Goal: Task Accomplishment & Management: Use online tool/utility

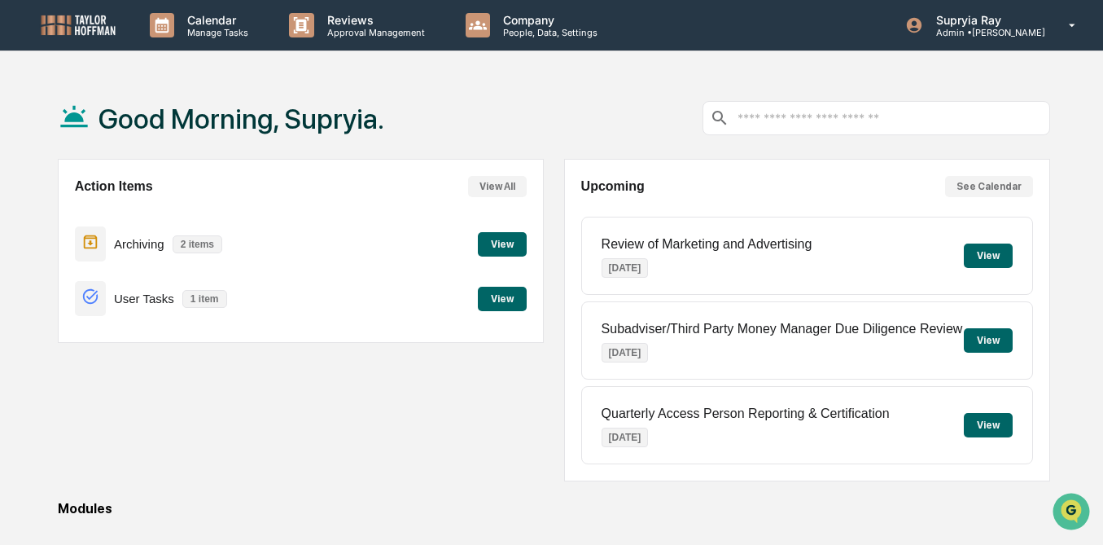
click at [494, 240] on button "View" at bounding box center [502, 244] width 49 height 24
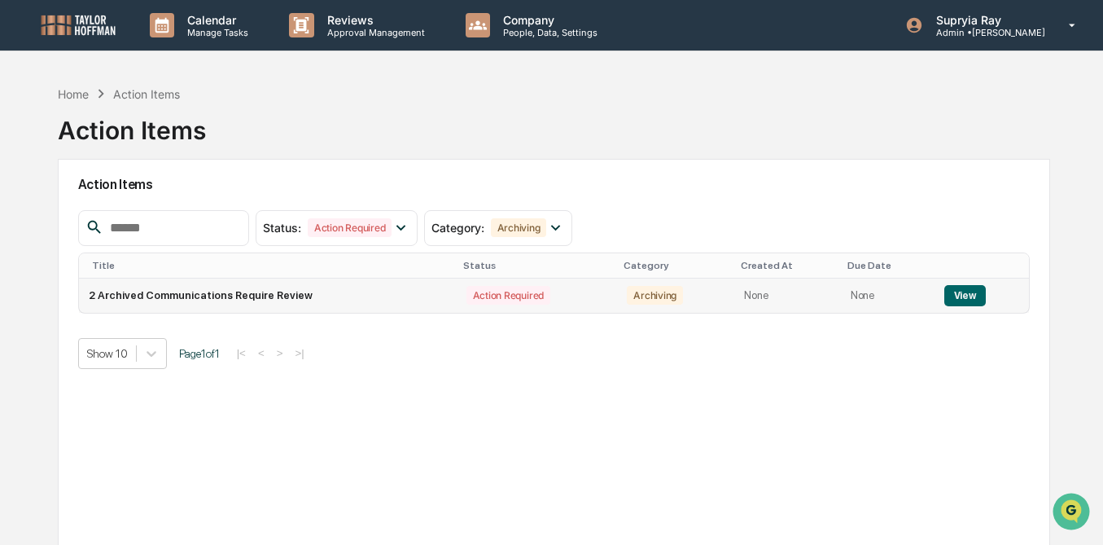
click at [954, 294] on button "View" at bounding box center [966, 295] width 42 height 21
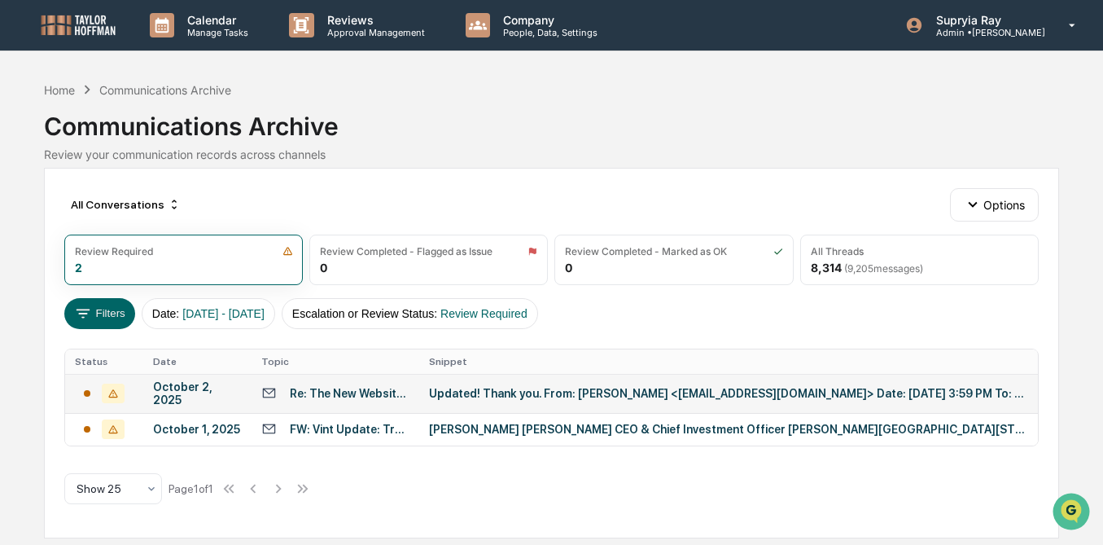
click at [498, 393] on div "Updated! Thank you. From: [PERSON_NAME] <[EMAIL_ADDRESS][DOMAIN_NAME]> Date: [D…" at bounding box center [728, 393] width 599 height 13
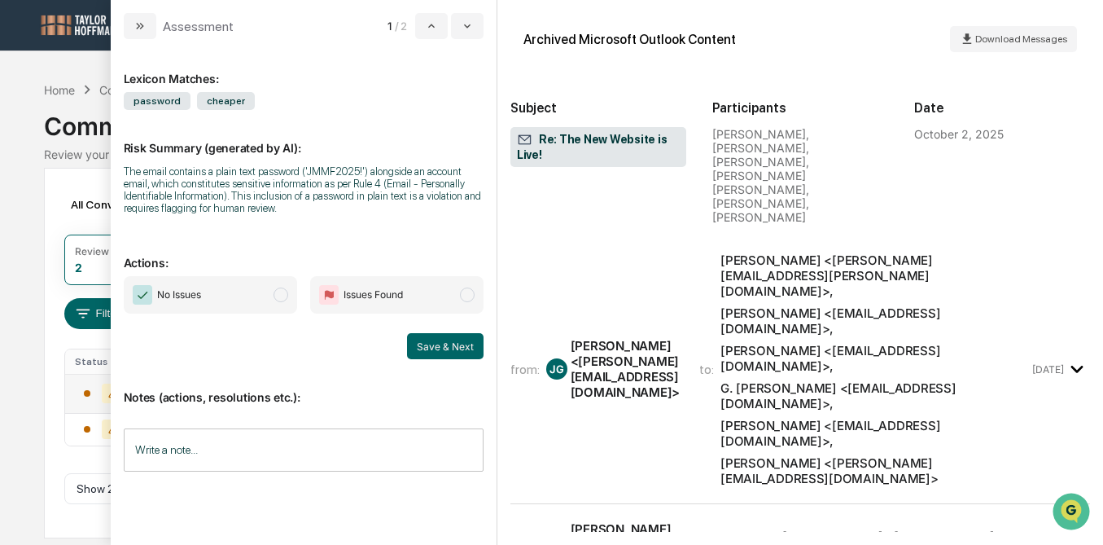
click at [681, 353] on div "from: [PERSON_NAME] [PERSON_NAME] <[PERSON_NAME][EMAIL_ADDRESS][DOMAIN_NAME]> t…" at bounding box center [770, 369] width 519 height 234
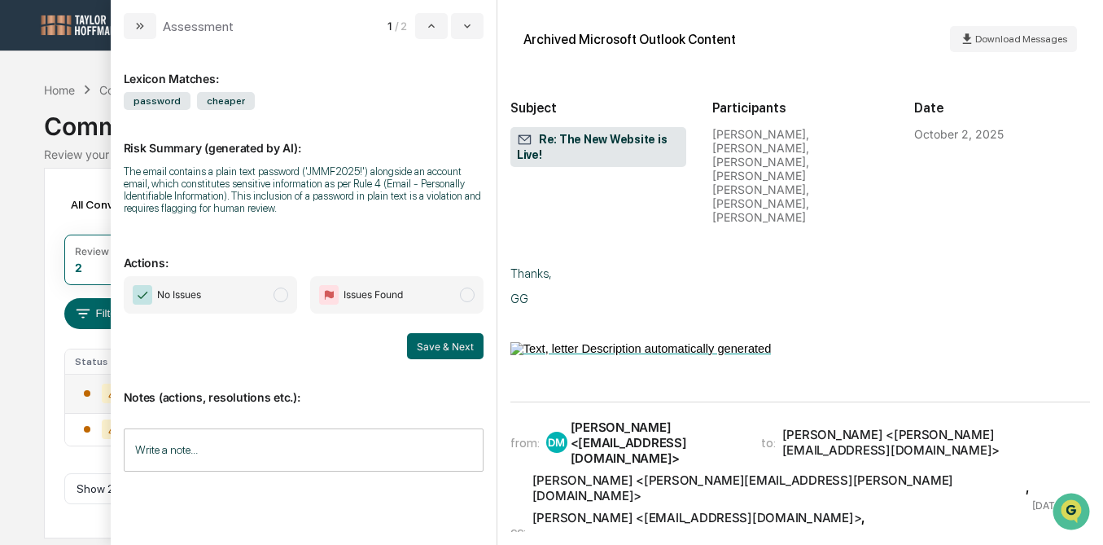
scroll to position [587, 0]
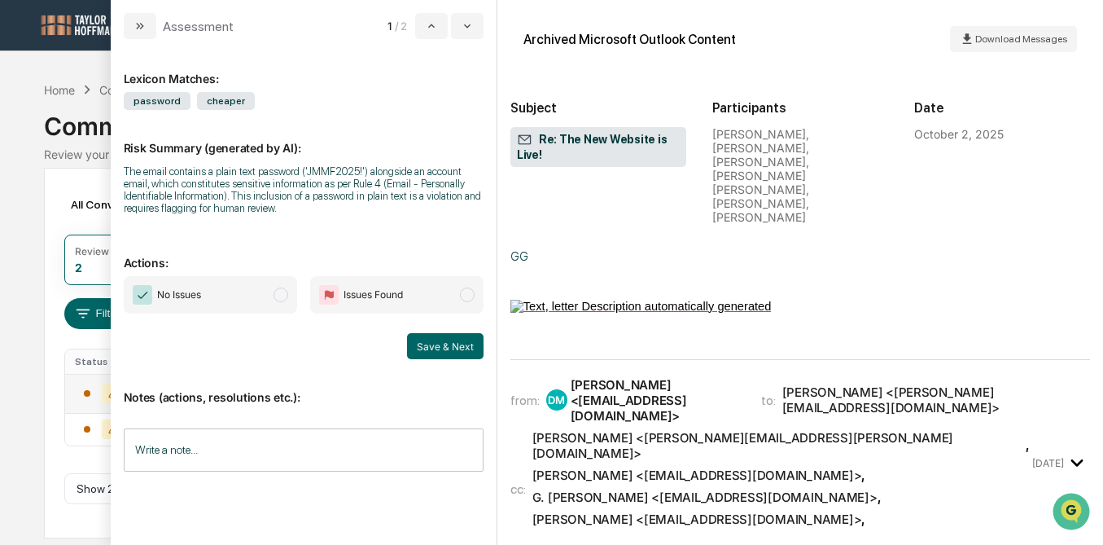
click at [729, 430] on span "[PERSON_NAME] <[PERSON_NAME][EMAIL_ADDRESS][PERSON_NAME][DOMAIN_NAME]> , [PERSO…" at bounding box center [781, 489] width 497 height 119
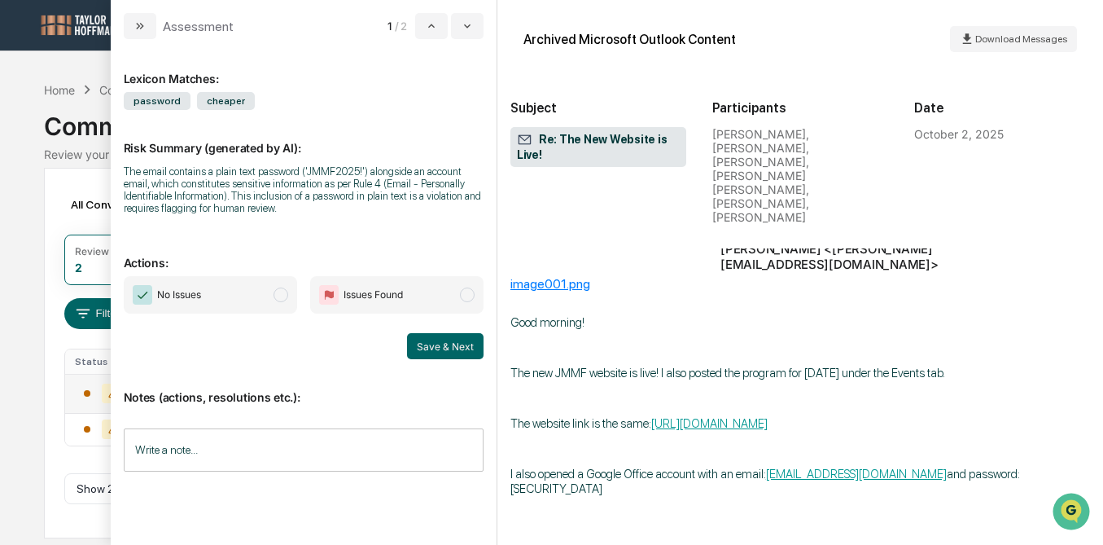
scroll to position [218, 0]
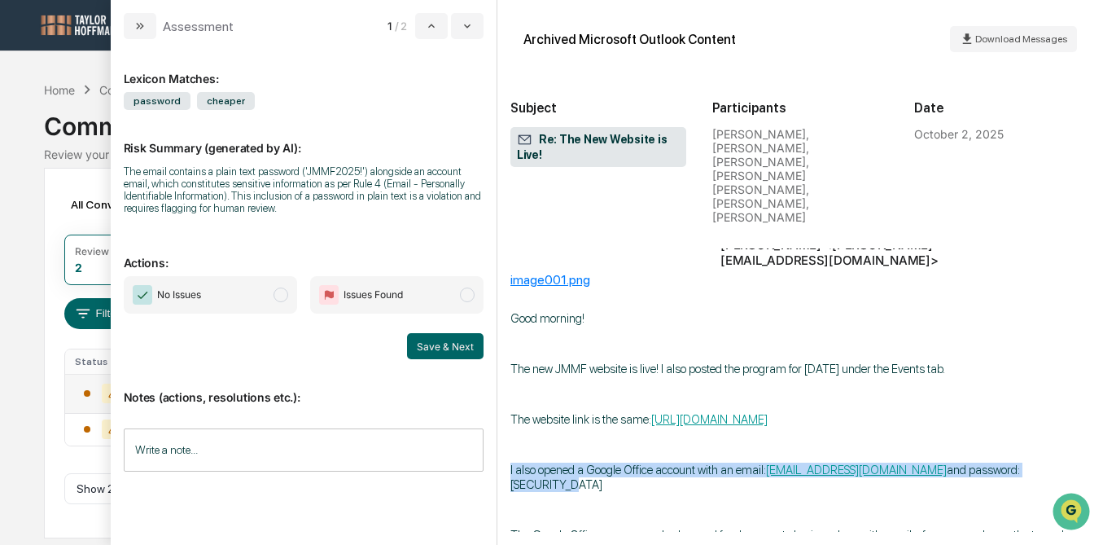
drag, startPoint x: 511, startPoint y: 354, endPoint x: 1051, endPoint y: 353, distance: 540.7
click at [1051, 463] on p "I also opened a Google Office account with an email: [EMAIL_ADDRESS][DOMAIN_NAM…" at bounding box center [801, 477] width 580 height 29
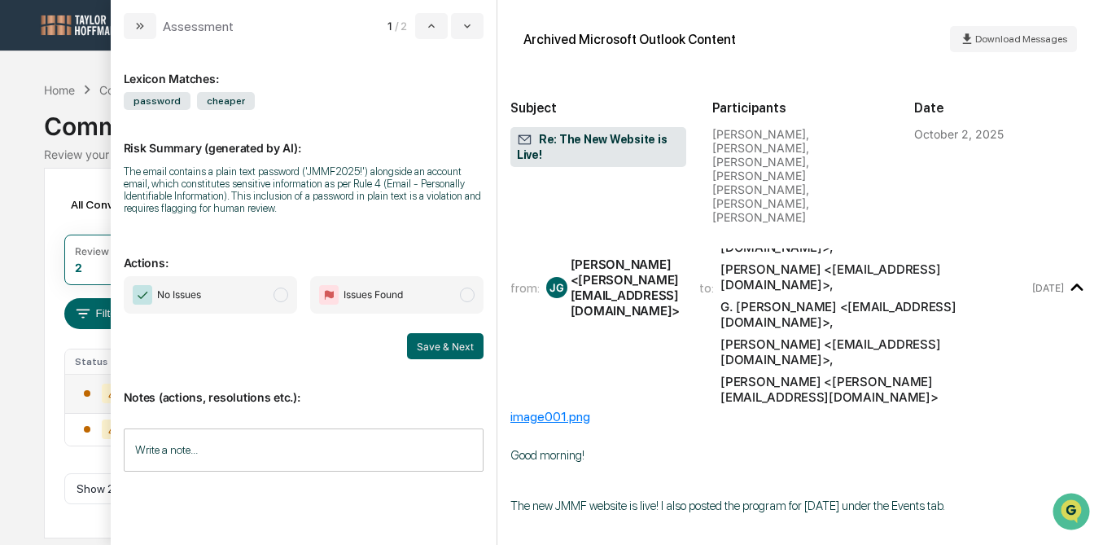
scroll to position [96, 0]
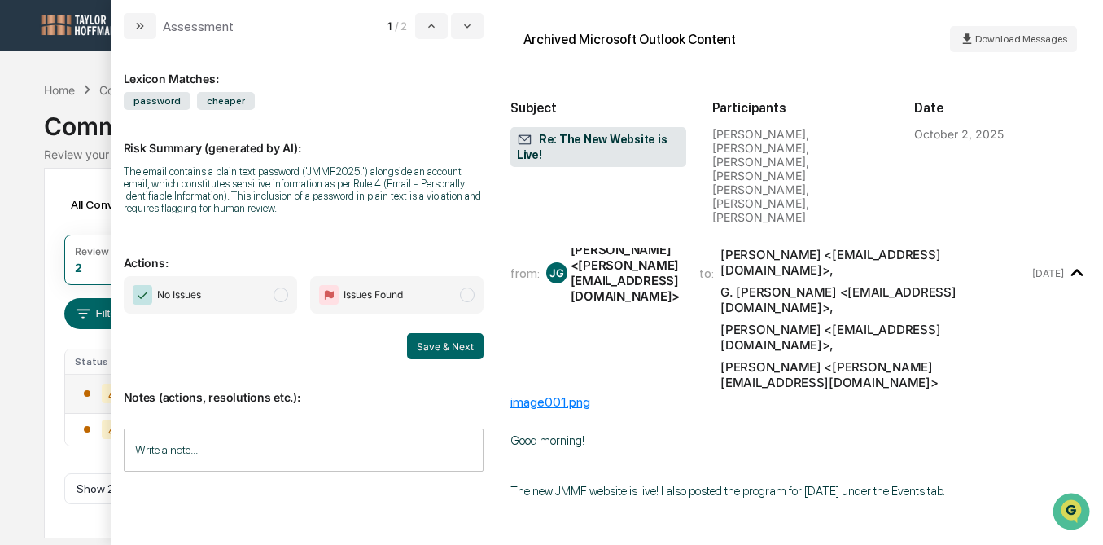
click at [37, 247] on div "Calendar Manage Tasks Reviews Approval Management Company People, Data, Setting…" at bounding box center [551, 272] width 1103 height 545
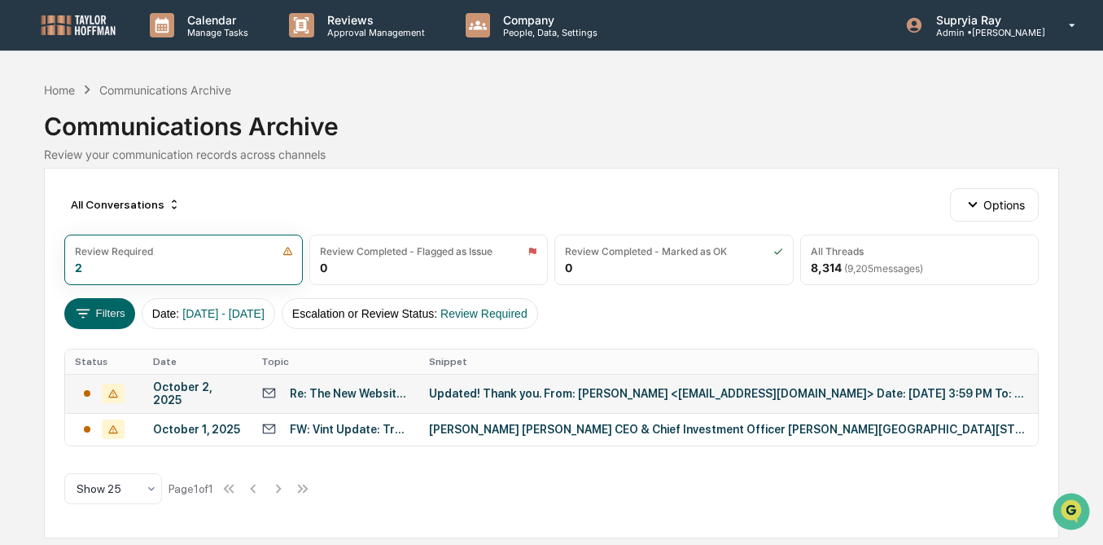
click at [577, 389] on div "Updated! Thank you. From: [PERSON_NAME] <[EMAIL_ADDRESS][DOMAIN_NAME]> Date: [D…" at bounding box center [728, 393] width 599 height 13
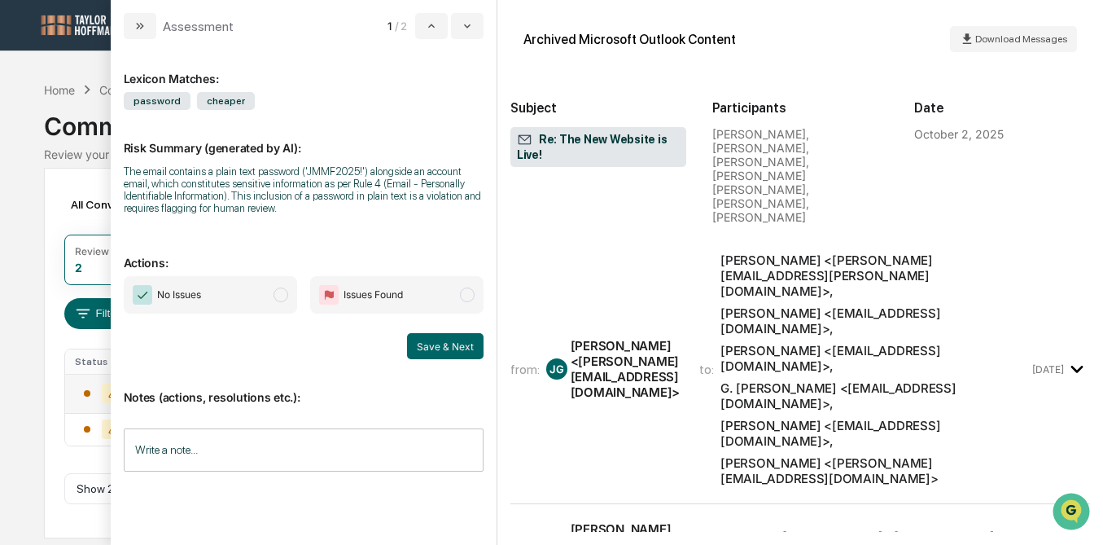
click at [625, 348] on div "from: [PERSON_NAME] [PERSON_NAME] <[PERSON_NAME][EMAIL_ADDRESS][DOMAIN_NAME]> t…" at bounding box center [770, 369] width 519 height 234
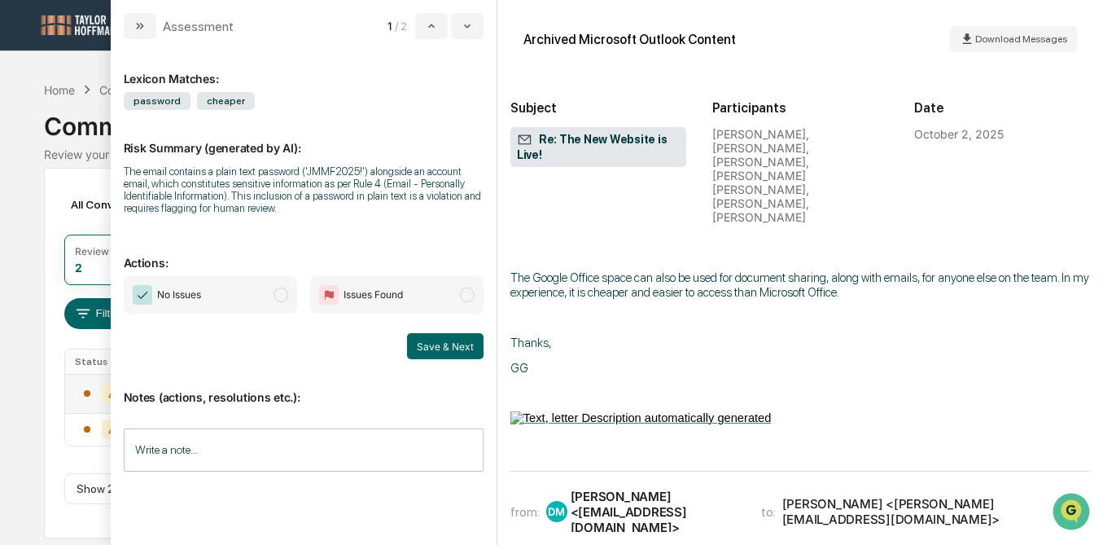
scroll to position [555, 0]
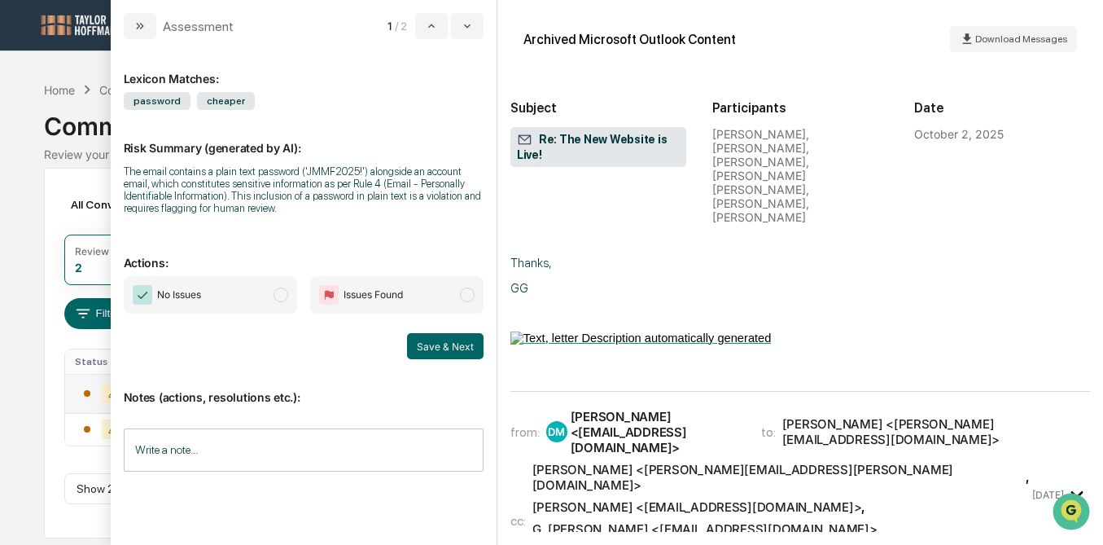
click at [641, 462] on span "[PERSON_NAME] <[PERSON_NAME][EMAIL_ADDRESS][PERSON_NAME][DOMAIN_NAME]> , [PERSO…" at bounding box center [781, 521] width 497 height 119
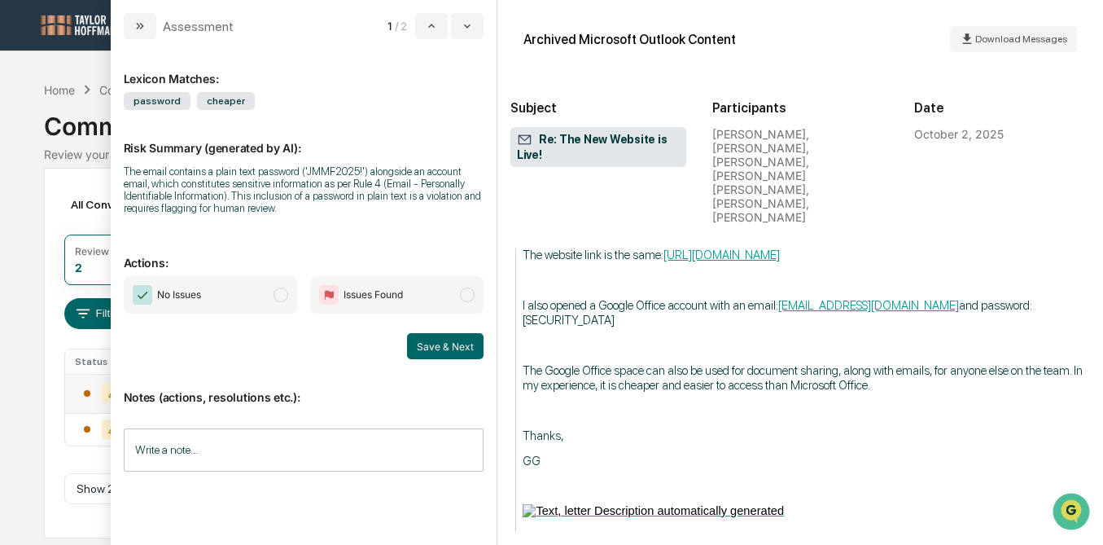
scroll to position [1392, 0]
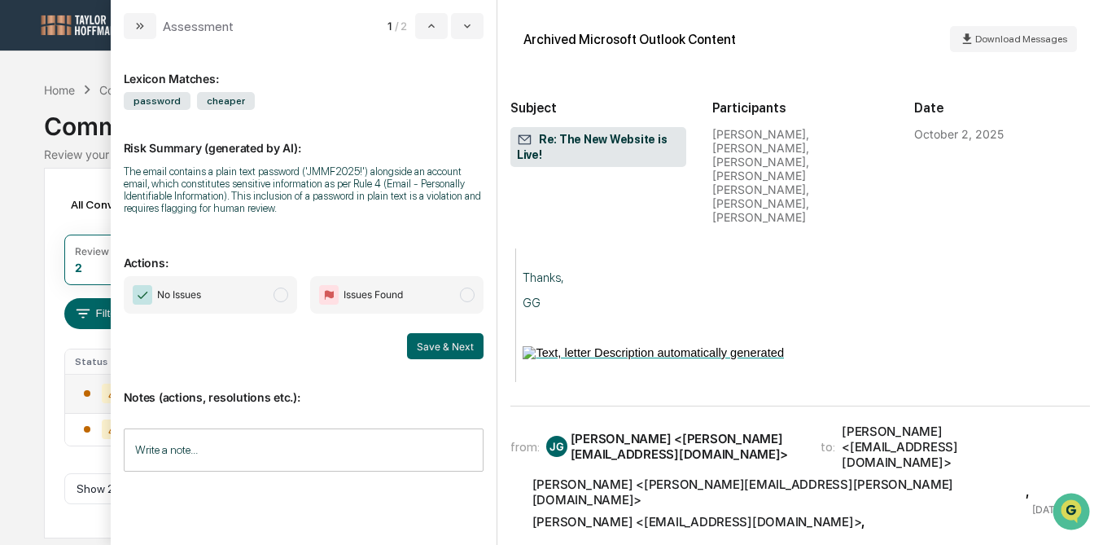
click at [646, 536] on div "G. [PERSON_NAME] <[EMAIL_ADDRESS][DOMAIN_NAME]>" at bounding box center [705, 543] width 345 height 15
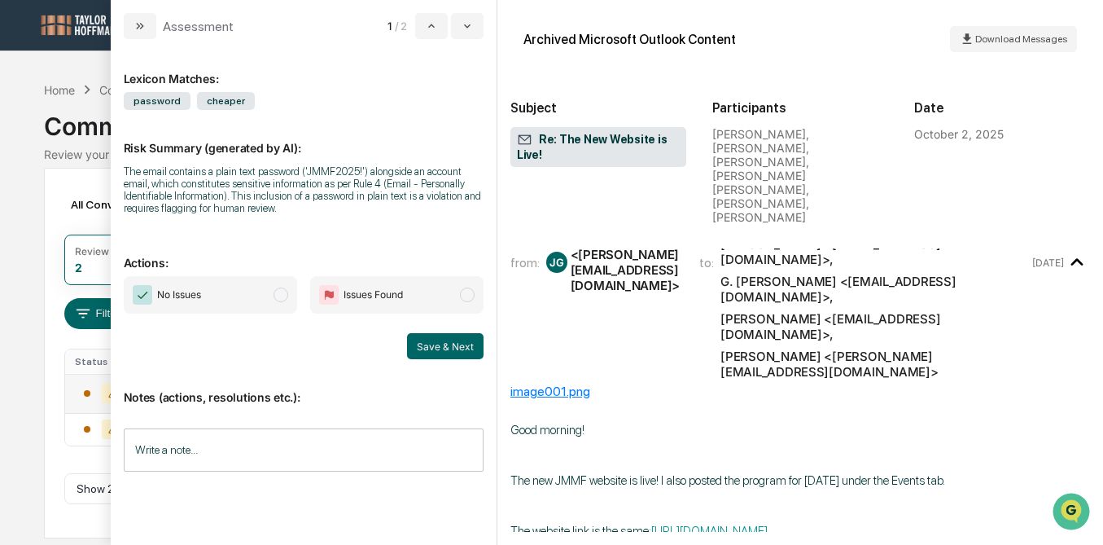
scroll to position [0, 0]
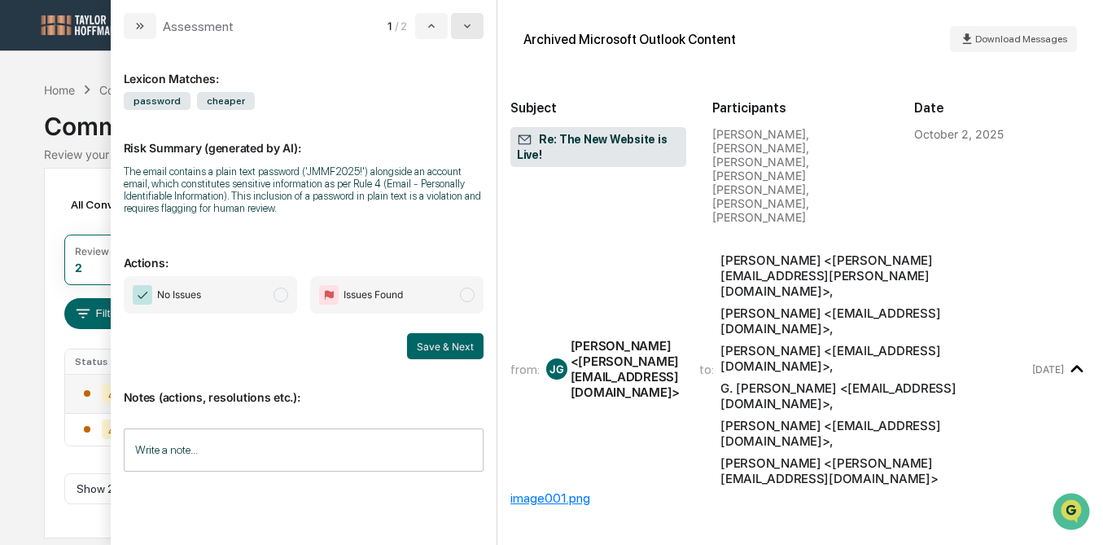
click at [468, 22] on icon "modal" at bounding box center [467, 26] width 13 height 13
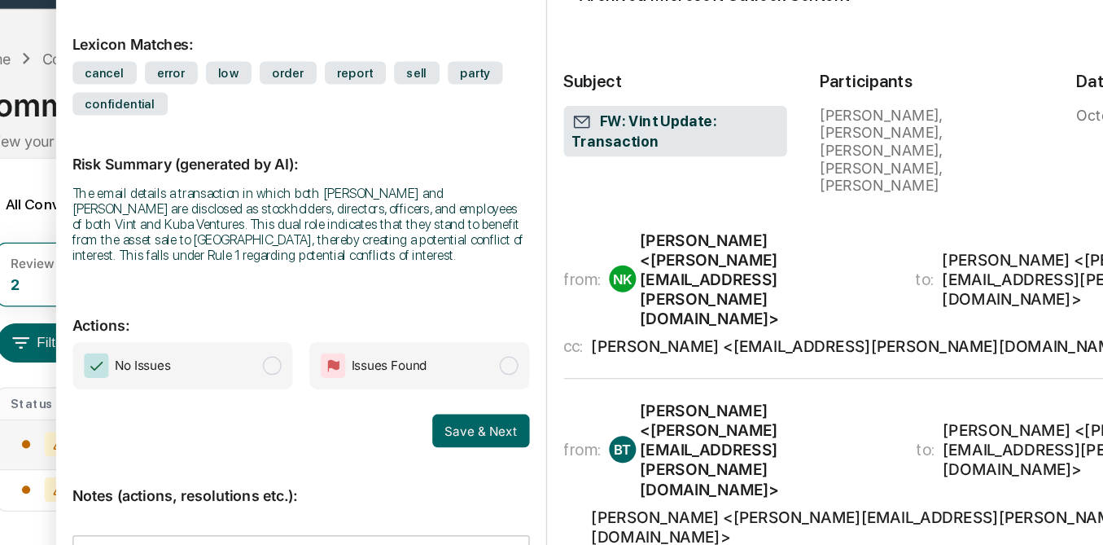
click at [612, 309] on div "[PERSON_NAME] <[EMAIL_ADDRESS][PERSON_NAME][DOMAIN_NAME]>" at bounding box center [748, 316] width 430 height 15
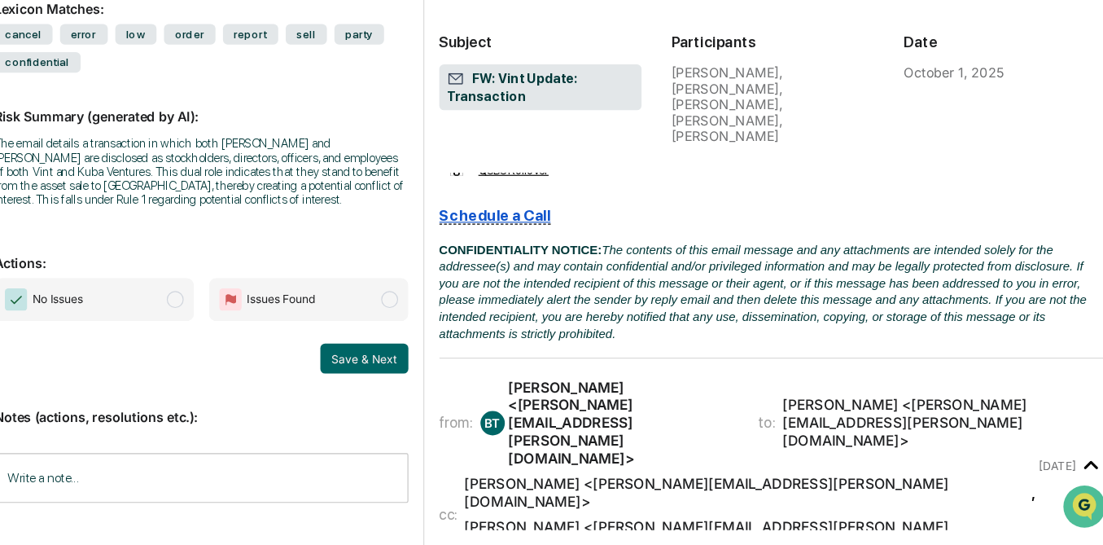
scroll to position [1363, 0]
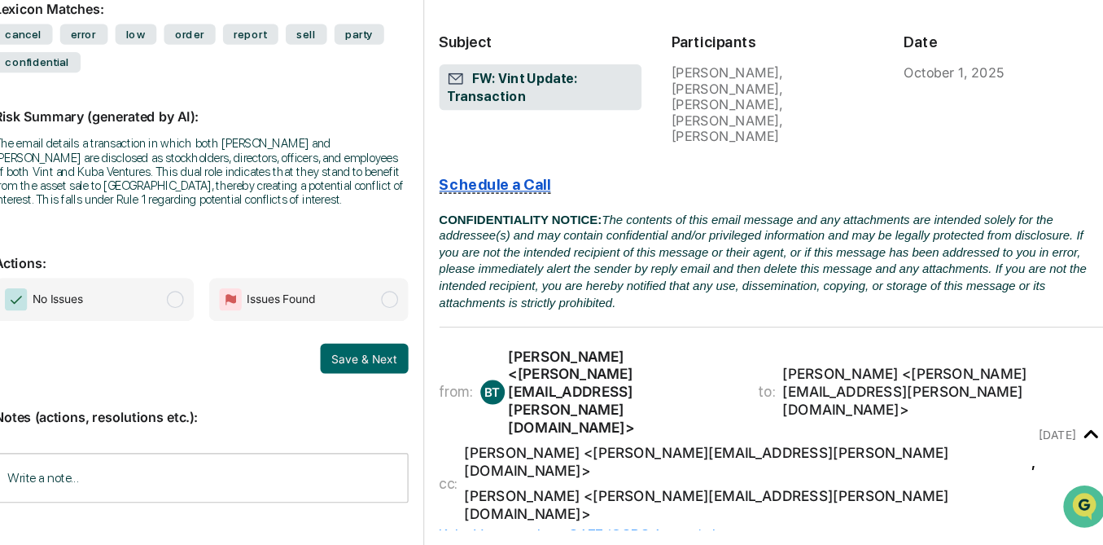
click at [775, 457] on div "[PERSON_NAME] <[PERSON_NAME][EMAIL_ADDRESS][PERSON_NAME][DOMAIN_NAME]>" at bounding box center [779, 472] width 493 height 31
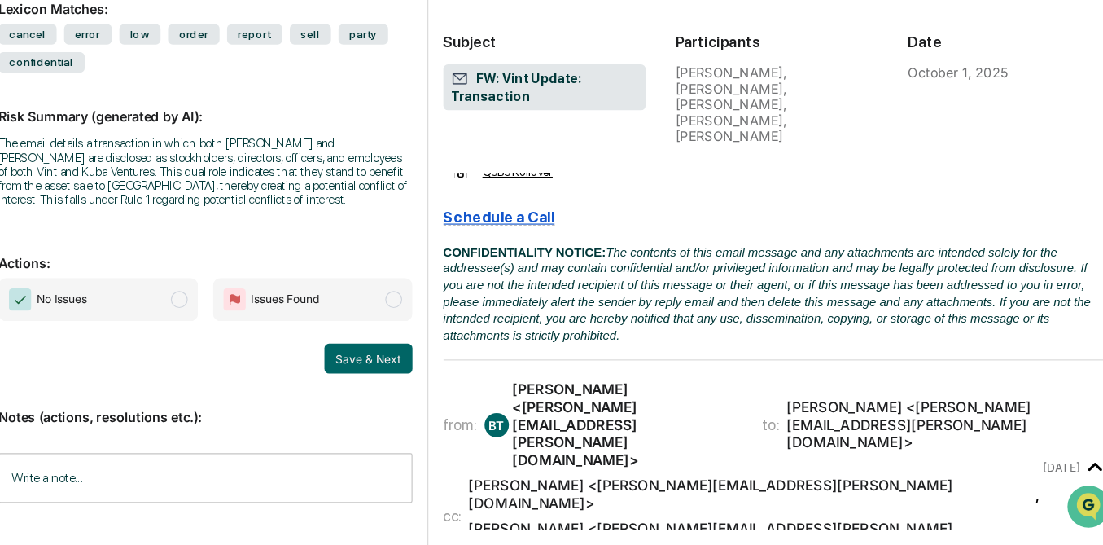
scroll to position [0, 0]
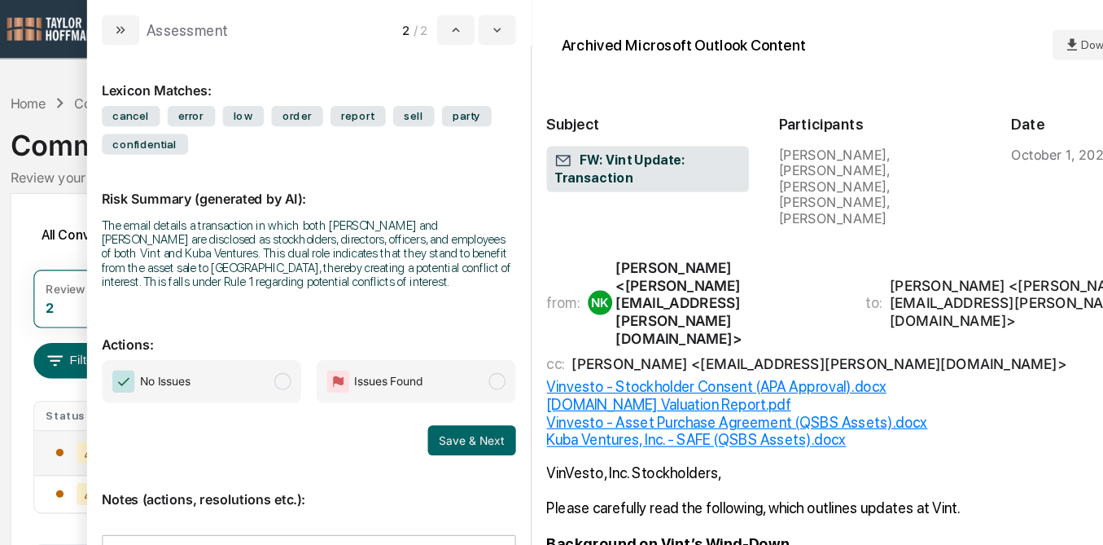
click at [280, 339] on span "modal" at bounding box center [281, 331] width 15 height 15
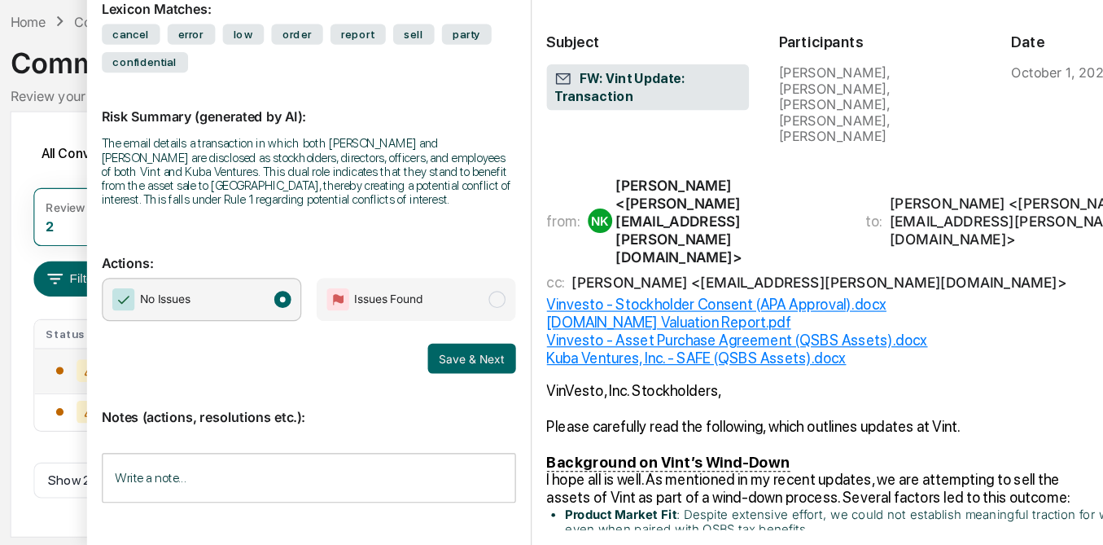
click at [279, 490] on input "Write a note..." at bounding box center [304, 486] width 360 height 43
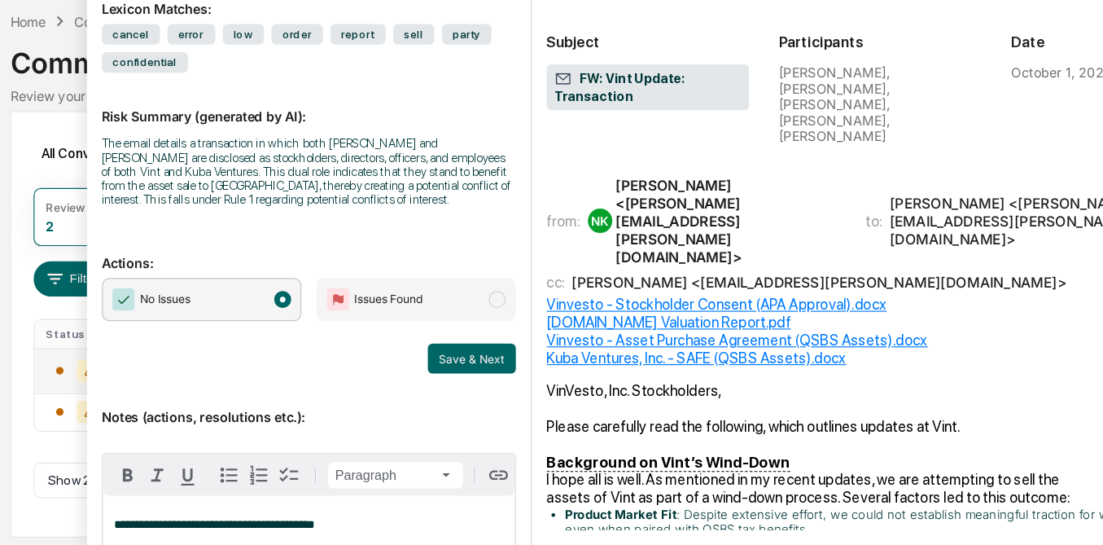
click at [253, 533] on span "**********" at bounding box center [221, 527] width 175 height 11
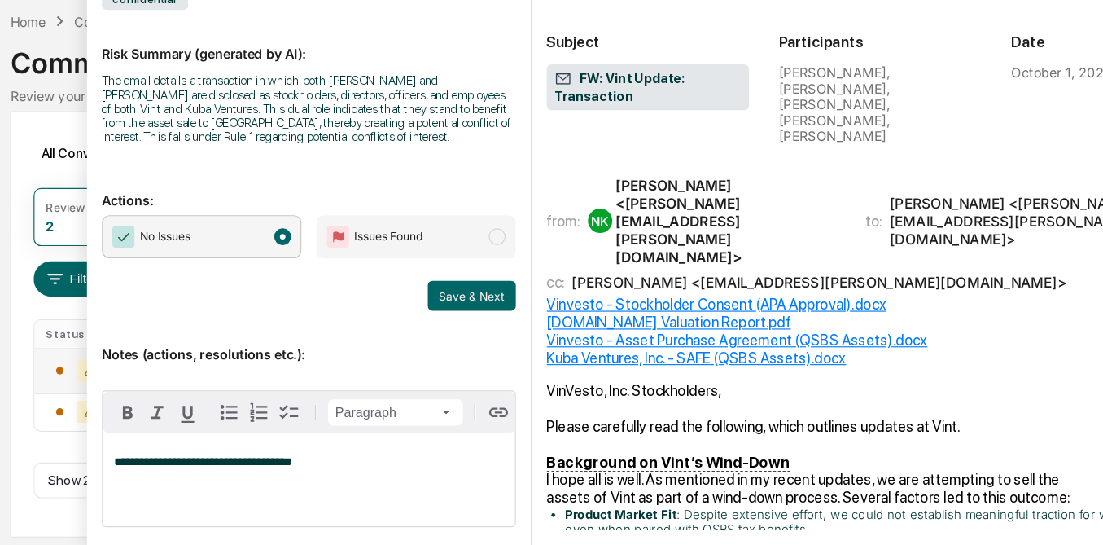
scroll to position [116, 0]
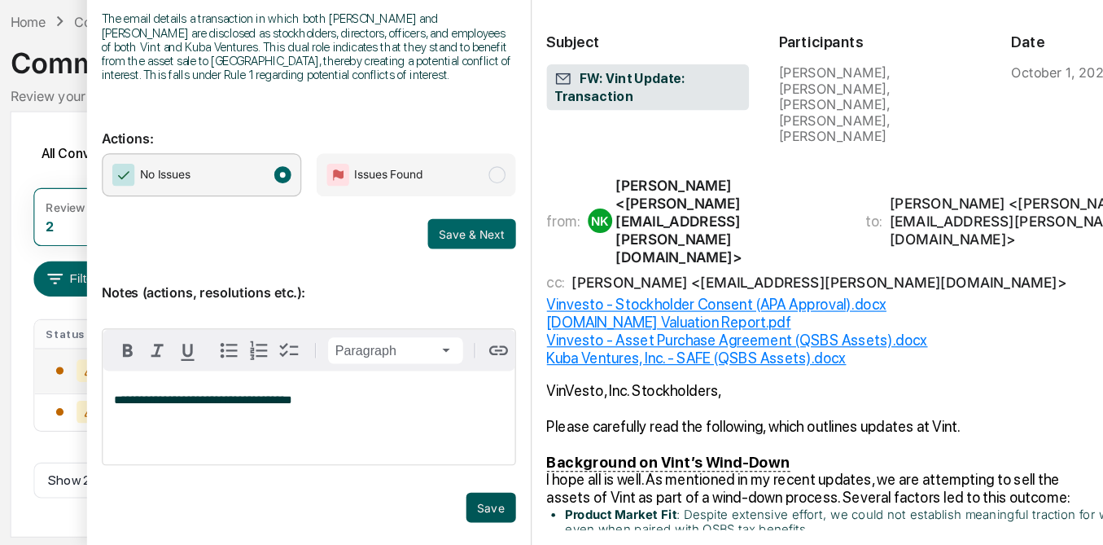
click at [463, 510] on button "Save" at bounding box center [462, 512] width 43 height 26
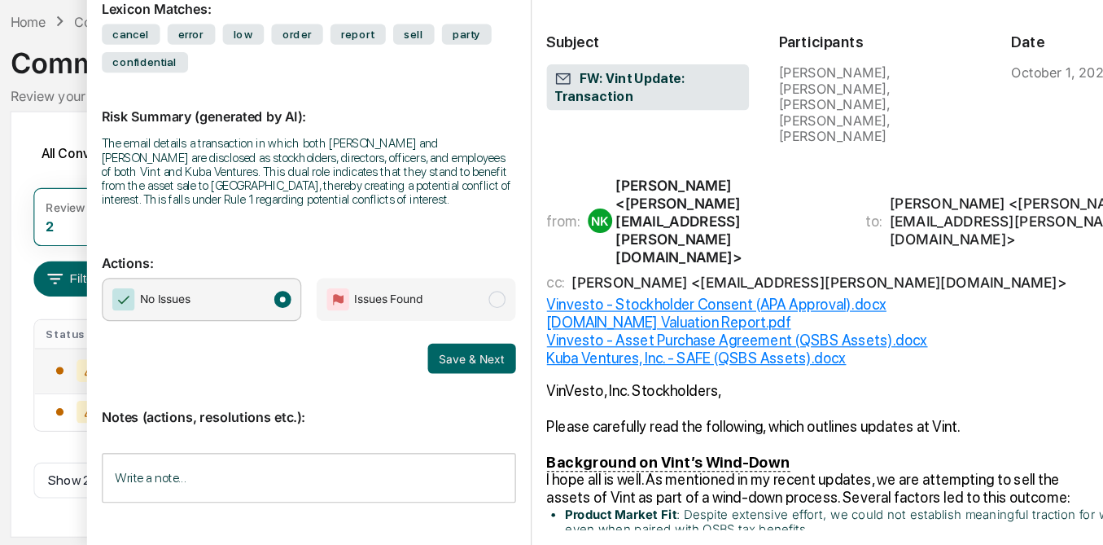
scroll to position [0, 0]
click at [442, 393] on button "Save & Next" at bounding box center [445, 383] width 77 height 26
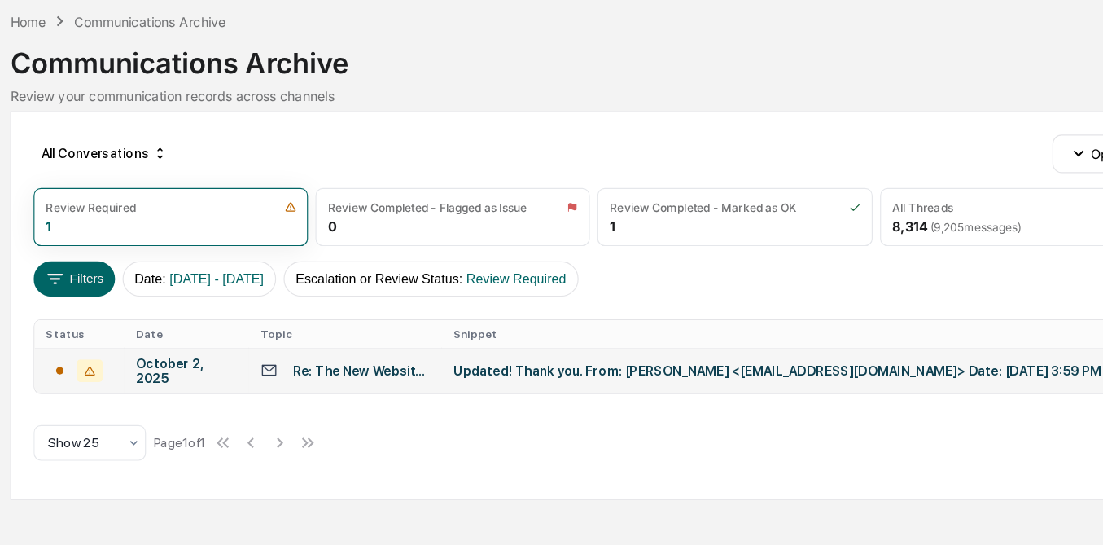
click at [55, 187] on div "All Conversations Options Review Required 1 Review Completed - Flagged as Issue…" at bounding box center [551, 337] width 1015 height 338
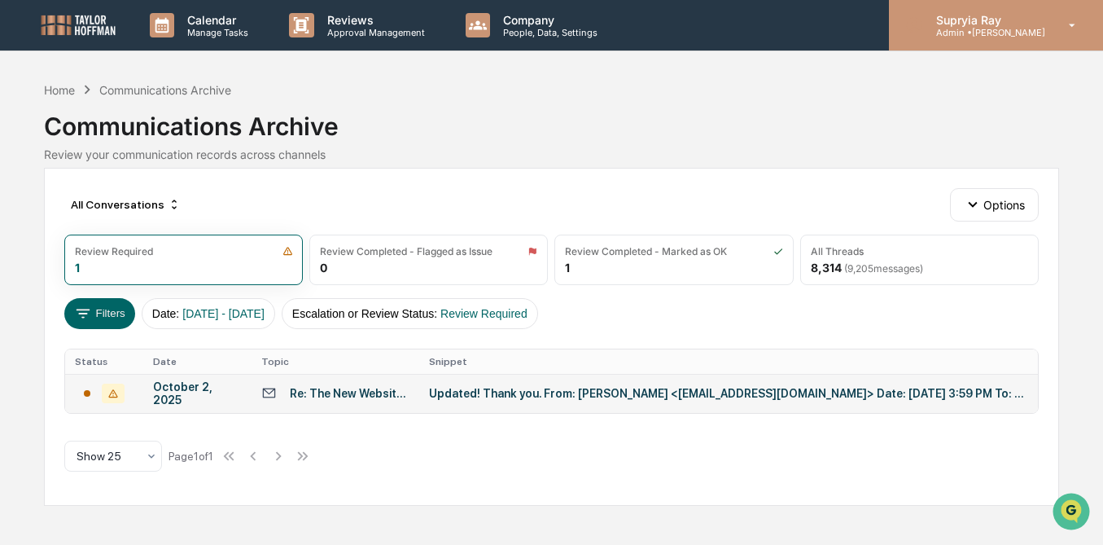
click at [1070, 22] on icon at bounding box center [1073, 25] width 29 height 15
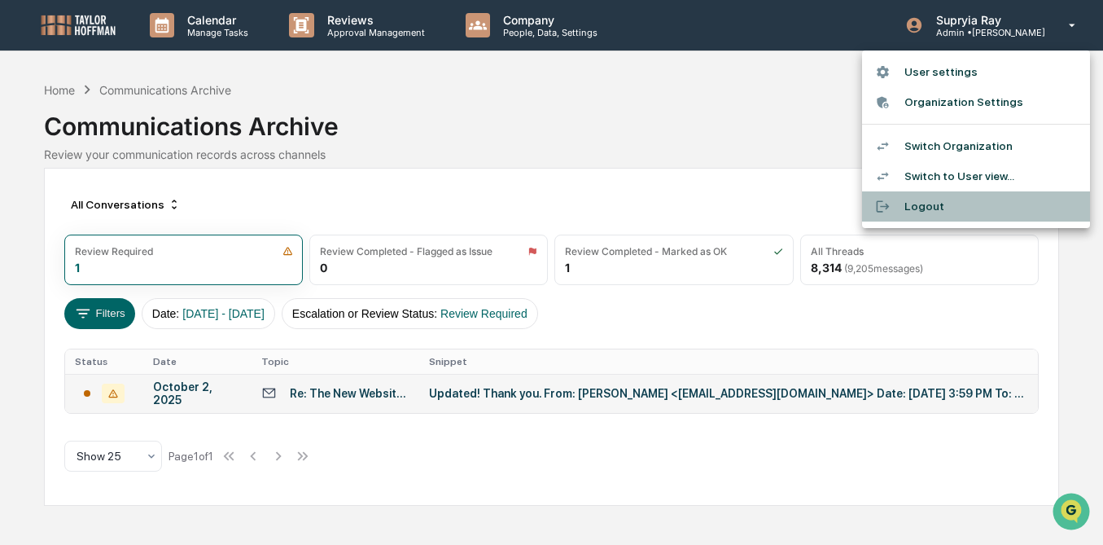
click at [940, 210] on li "Logout" at bounding box center [976, 206] width 228 height 30
